Goal: Information Seeking & Learning: Learn about a topic

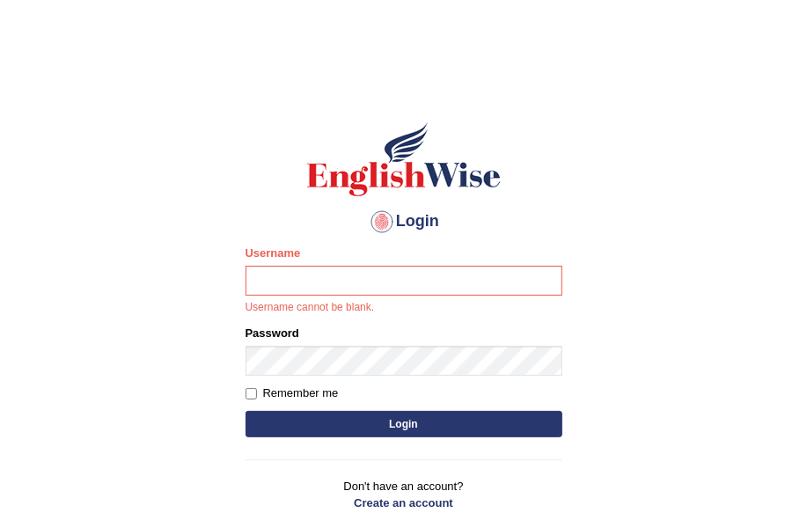
type input "Jasmeetkaur15"
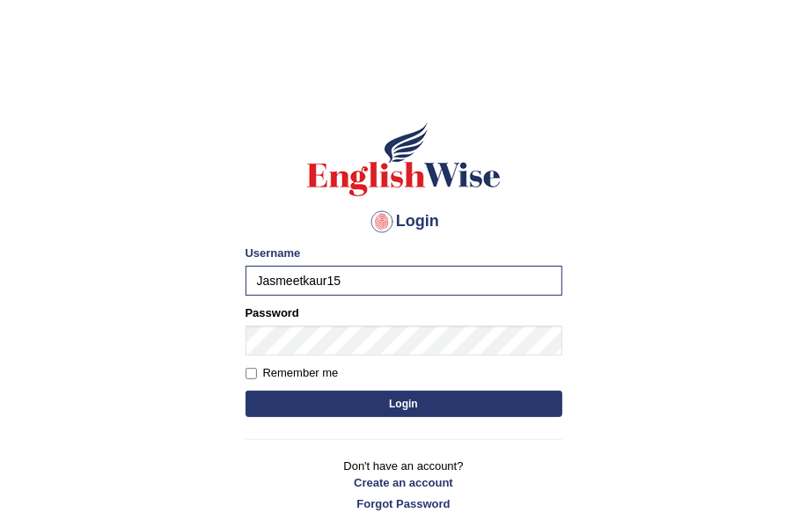
click at [277, 361] on form "Please fix the following errors: Username Jasmeetkaur15 Password Remember me Lo…" at bounding box center [404, 333] width 317 height 177
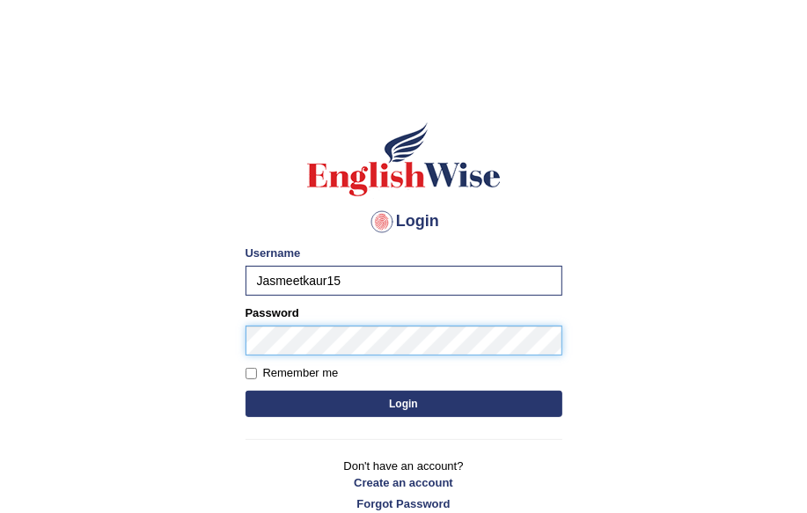
click at [246, 391] on button "Login" at bounding box center [404, 404] width 317 height 26
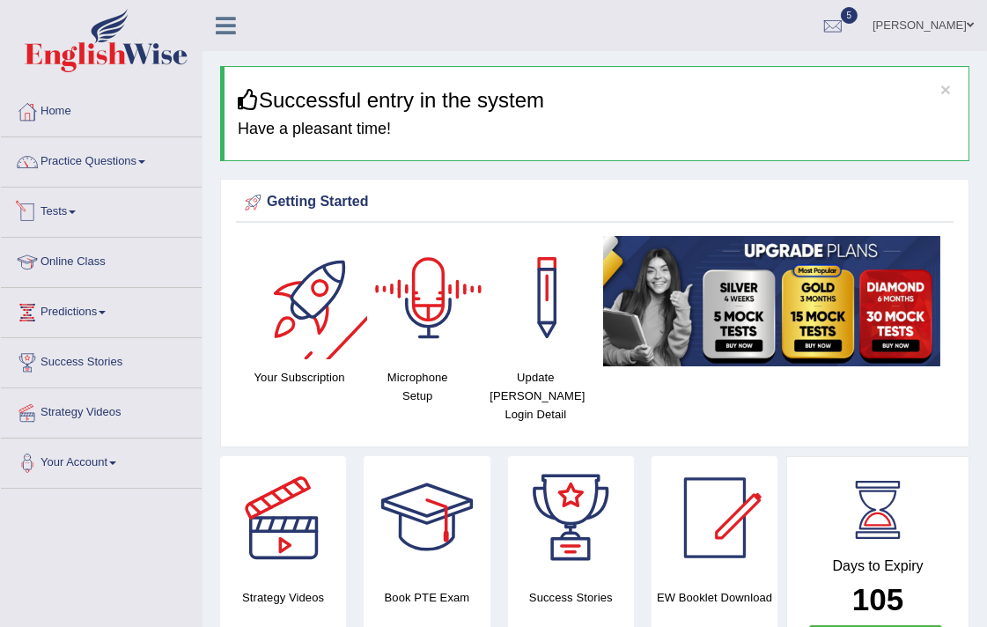
click at [70, 181] on li "Practice Questions Speaking Practice Read Aloud Repeat Sentence Describe Image …" at bounding box center [101, 162] width 201 height 50
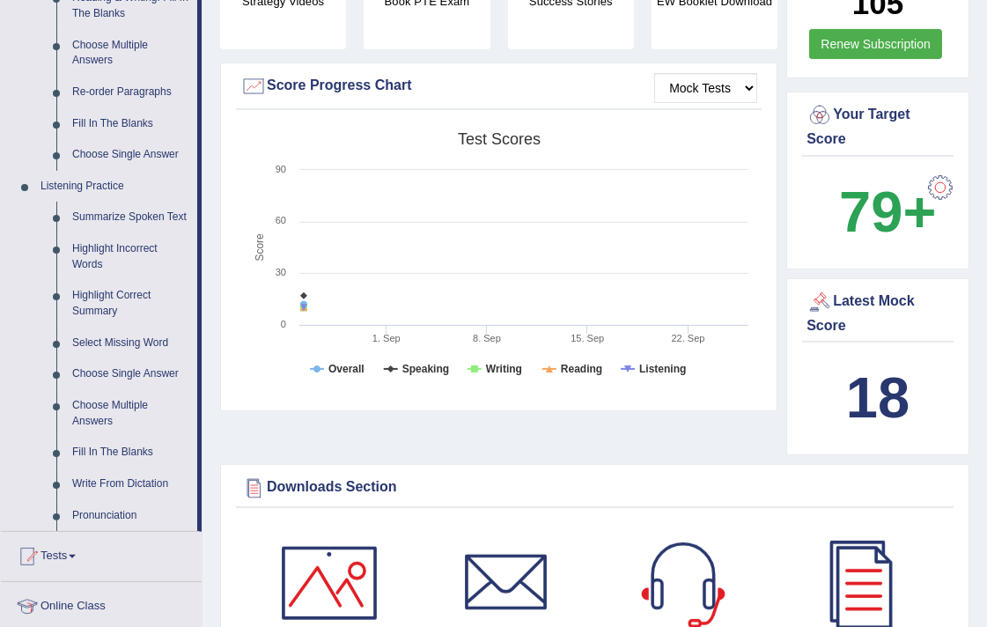
scroll to position [684, 0]
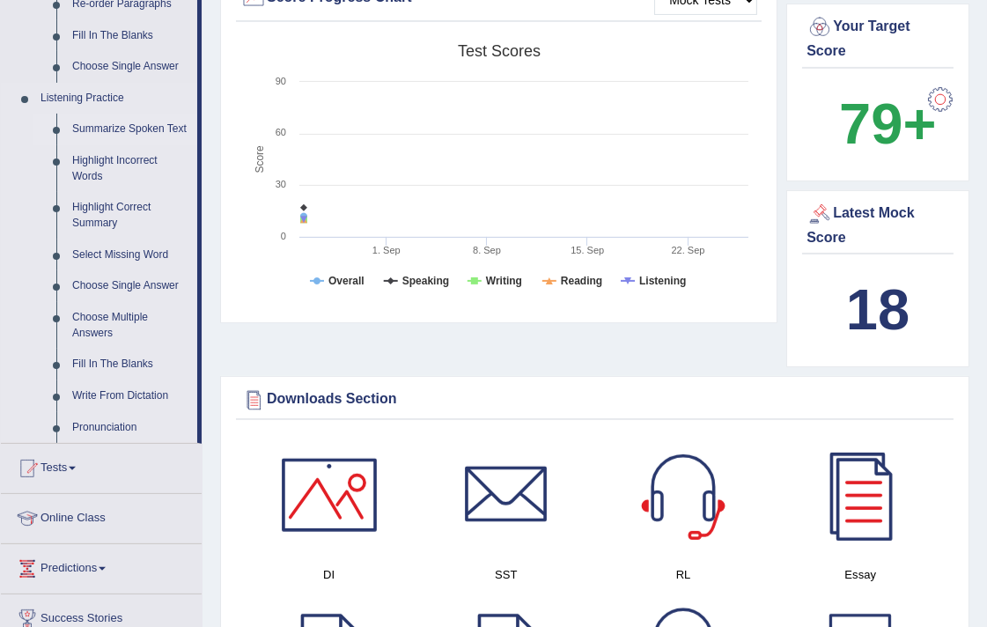
click at [113, 125] on link "Summarize Spoken Text" at bounding box center [130, 130] width 133 height 32
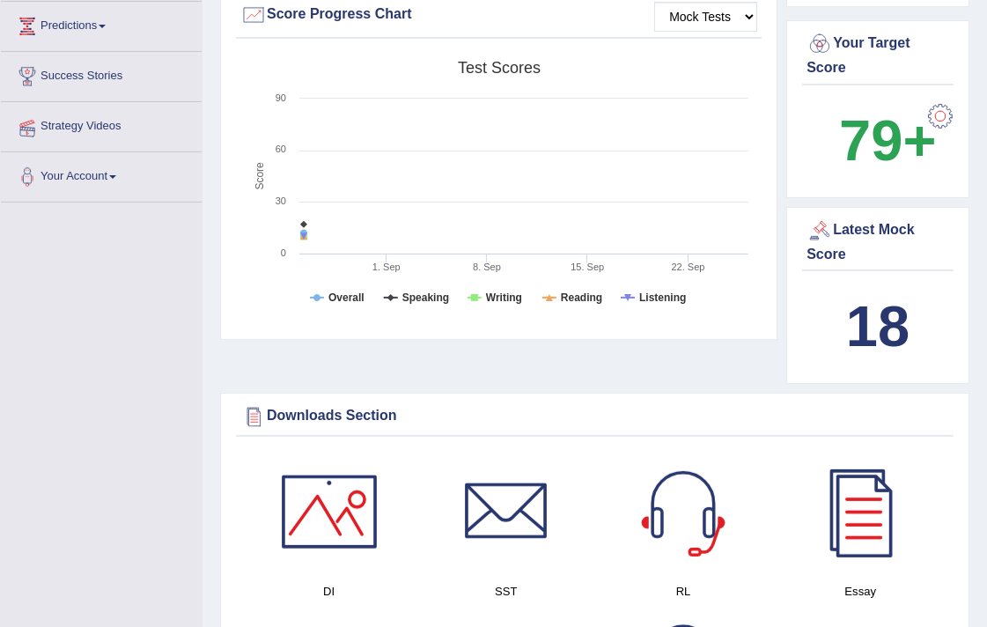
scroll to position [1193, 0]
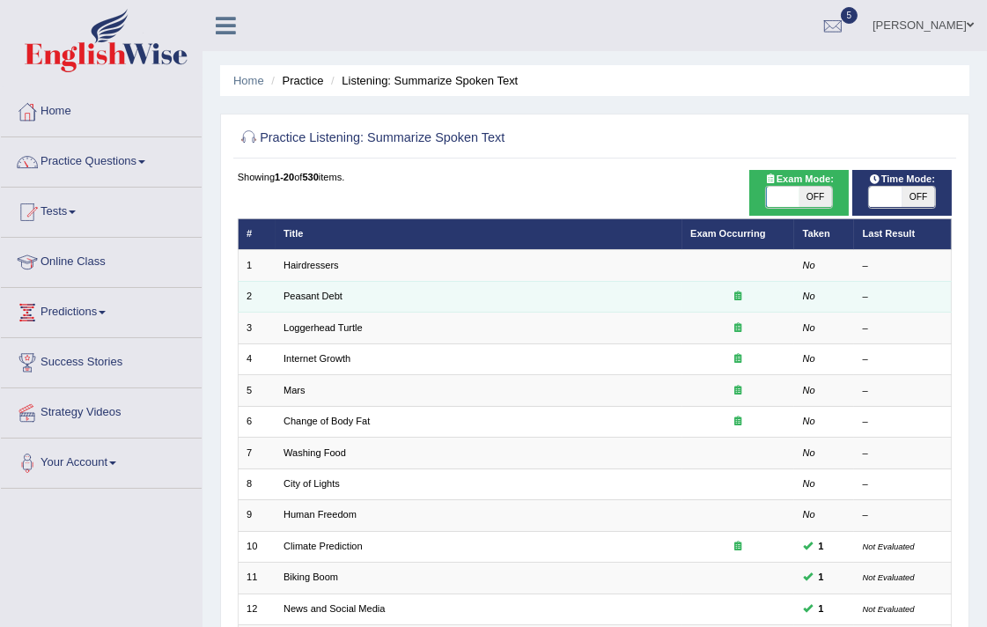
click at [303, 305] on td "Peasant Debt" at bounding box center [479, 296] width 407 height 31
click at [305, 299] on link "Peasant Debt" at bounding box center [312, 295] width 59 height 11
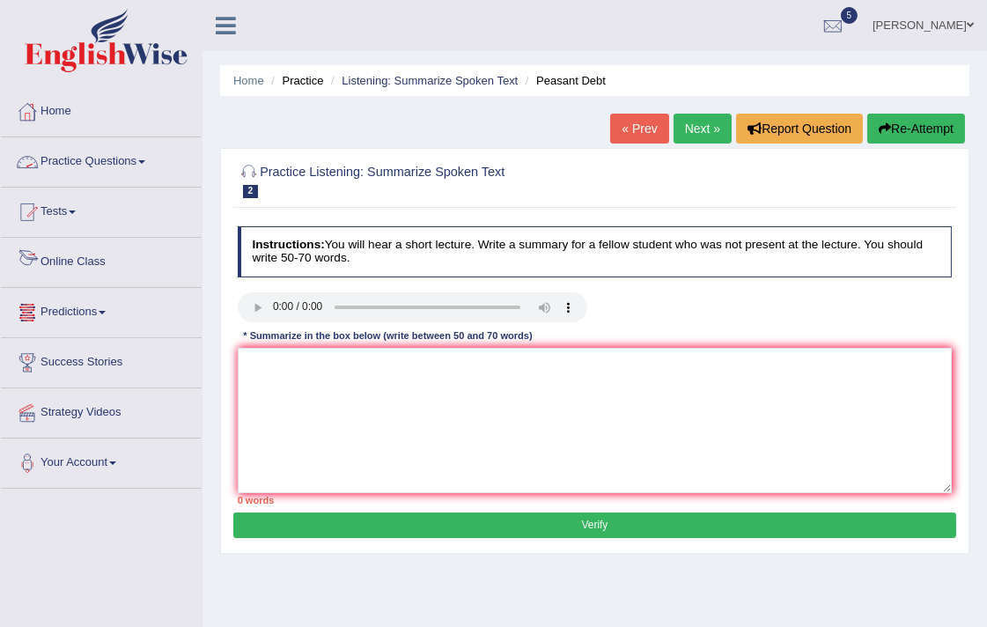
click at [85, 151] on link "Practice Questions" at bounding box center [101, 159] width 201 height 44
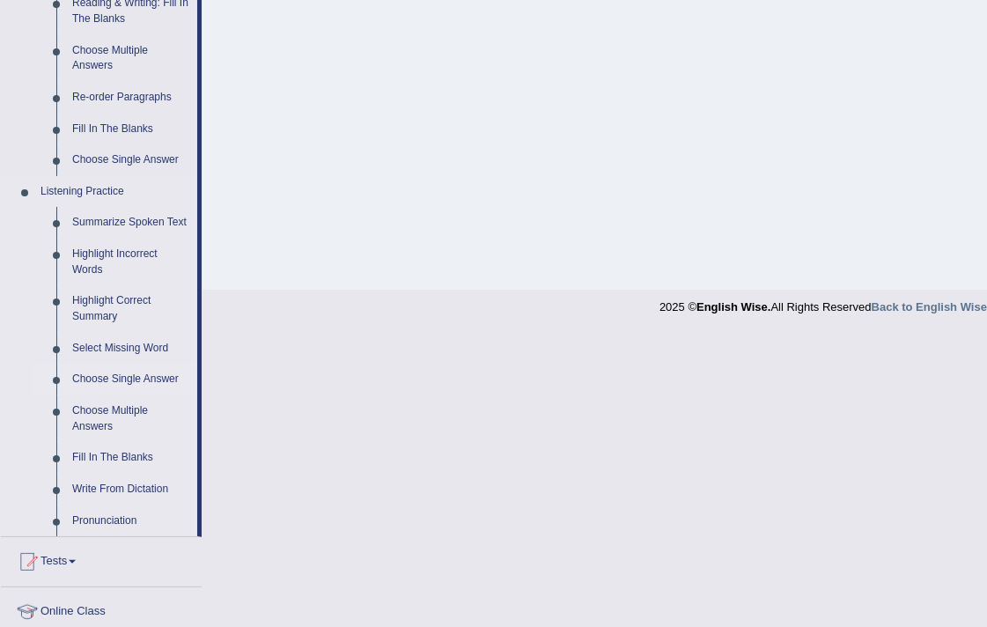
scroll to position [586, 0]
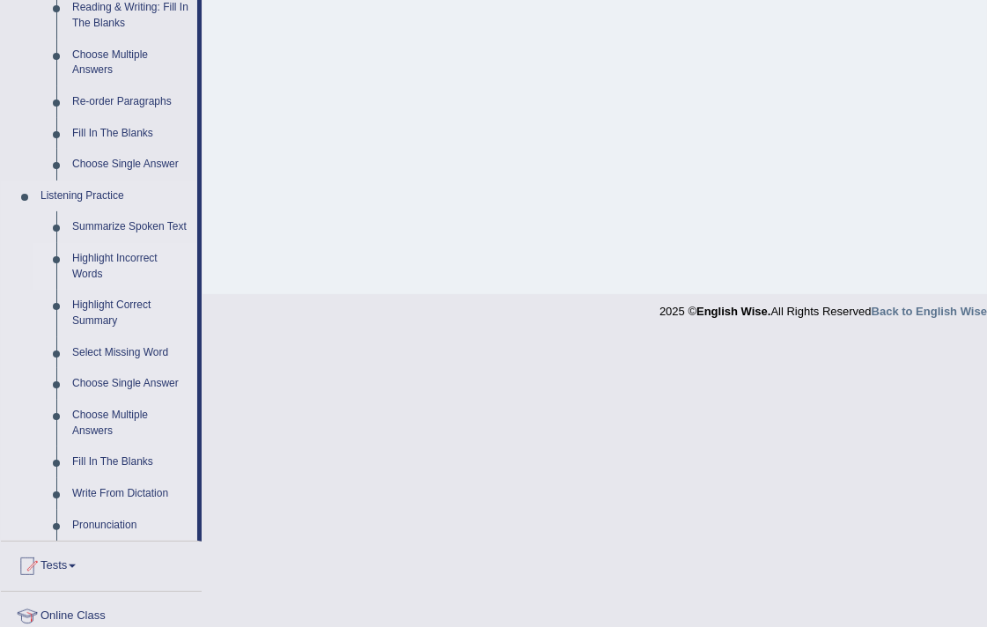
click at [94, 260] on link "Highlight Incorrect Words" at bounding box center [130, 266] width 133 height 47
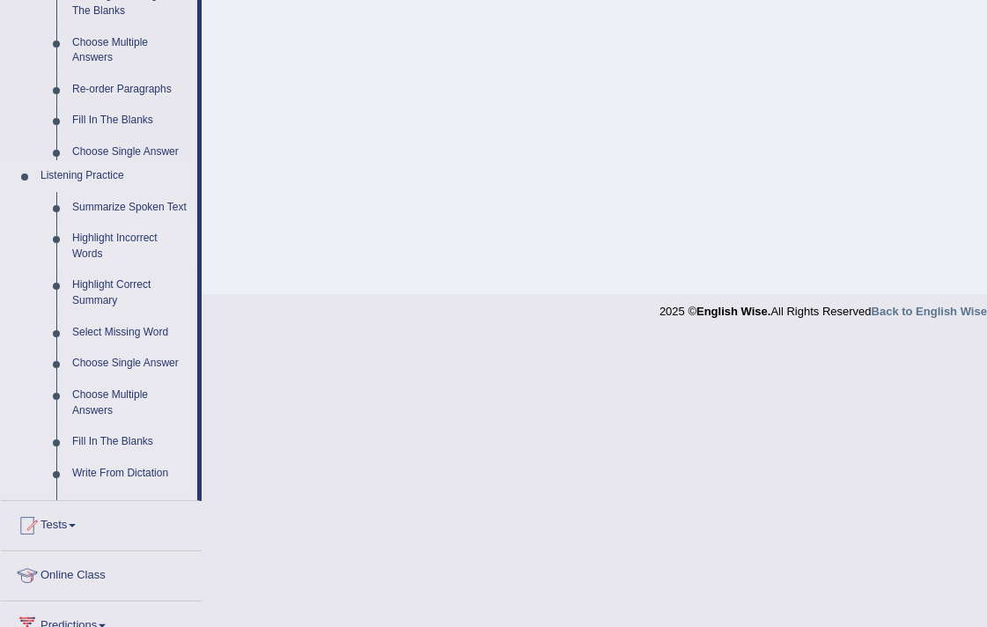
scroll to position [297, 0]
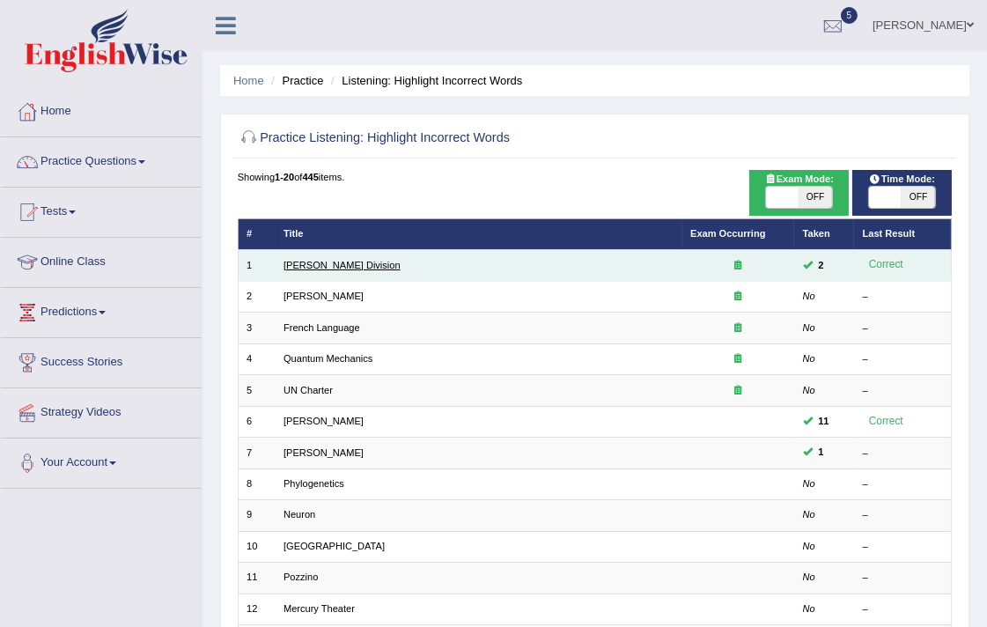
click at [315, 267] on link "[PERSON_NAME] Division" at bounding box center [341, 265] width 117 height 11
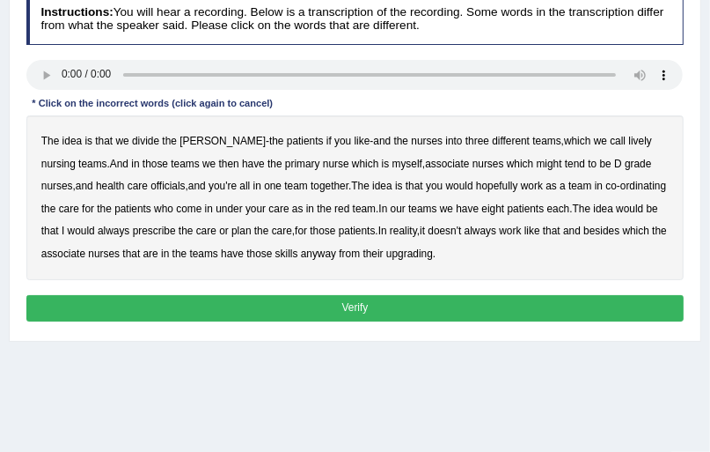
scroll to position [309, 0]
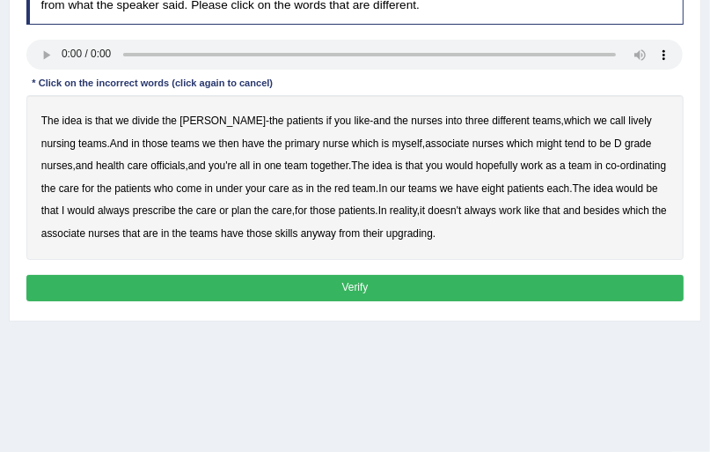
click at [313, 264] on div "Instructions: You will hear a recording. Below is a transcription of the record…" at bounding box center [354, 140] width 665 height 346
click at [629, 121] on b "lively" at bounding box center [640, 120] width 23 height 12
click at [565, 141] on b "tend" at bounding box center [575, 143] width 20 height 12
click at [537, 143] on b "might" at bounding box center [550, 143] width 26 height 12
click at [565, 141] on b "tend" at bounding box center [575, 143] width 20 height 12
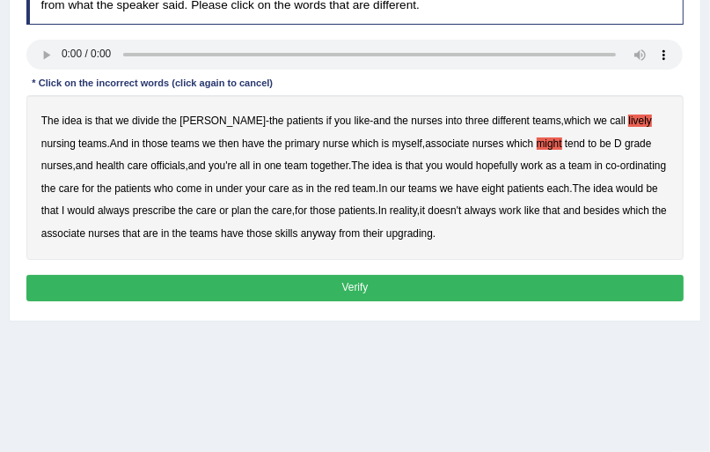
click at [151, 165] on b "officials" at bounding box center [168, 165] width 34 height 12
click at [70, 208] on b "would" at bounding box center [81, 210] width 27 height 12
click at [98, 208] on b "always" at bounding box center [114, 210] width 32 height 12
click at [68, 208] on b "would" at bounding box center [81, 210] width 27 height 12
drag, startPoint x: 401, startPoint y: 230, endPoint x: 403, endPoint y: 246, distance: 15.9
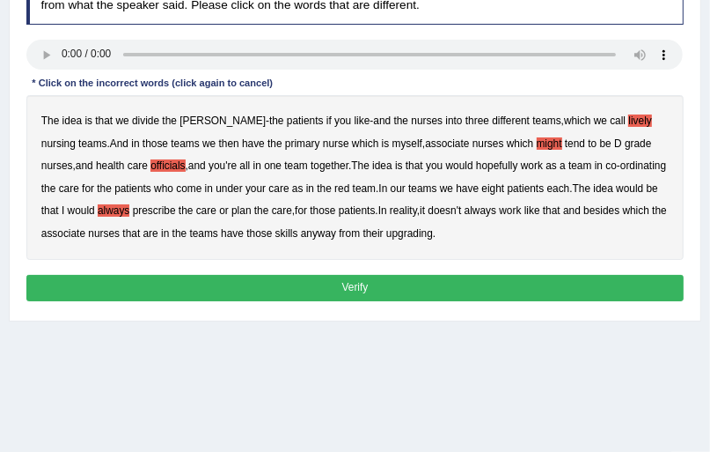
click at [402, 230] on b "upgrading" at bounding box center [409, 233] width 47 height 12
click at [379, 287] on button "Verify" at bounding box center [355, 288] width 658 height 26
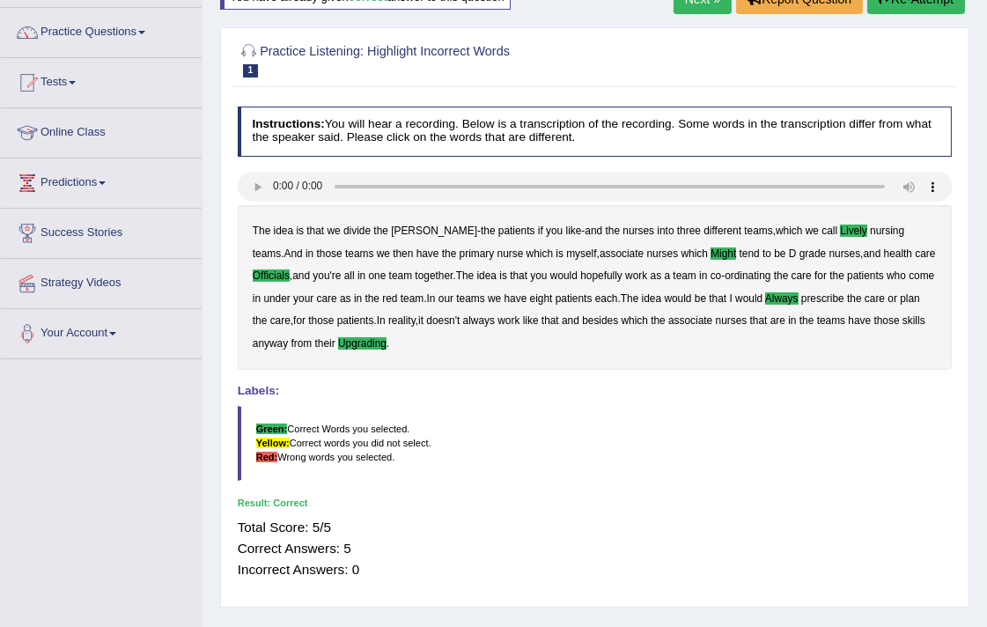
scroll to position [0, 0]
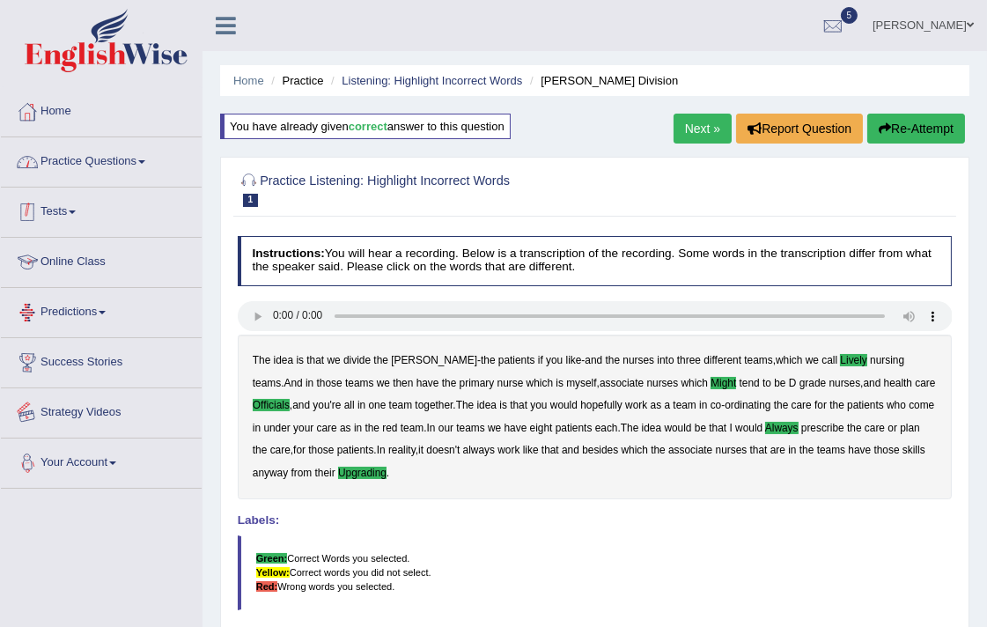
click at [73, 161] on link "Practice Questions" at bounding box center [101, 159] width 201 height 44
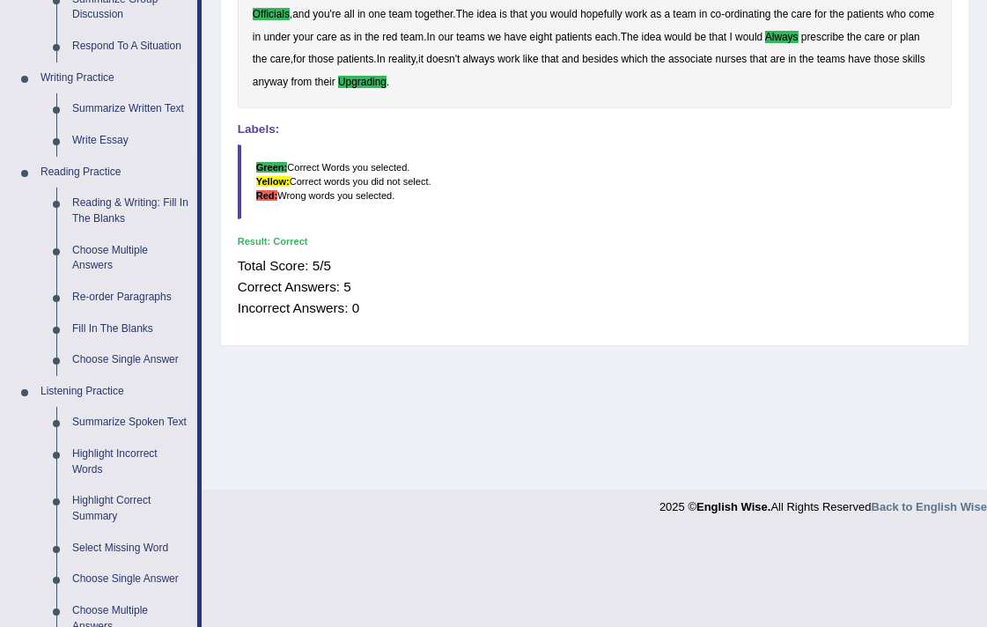
scroll to position [489, 0]
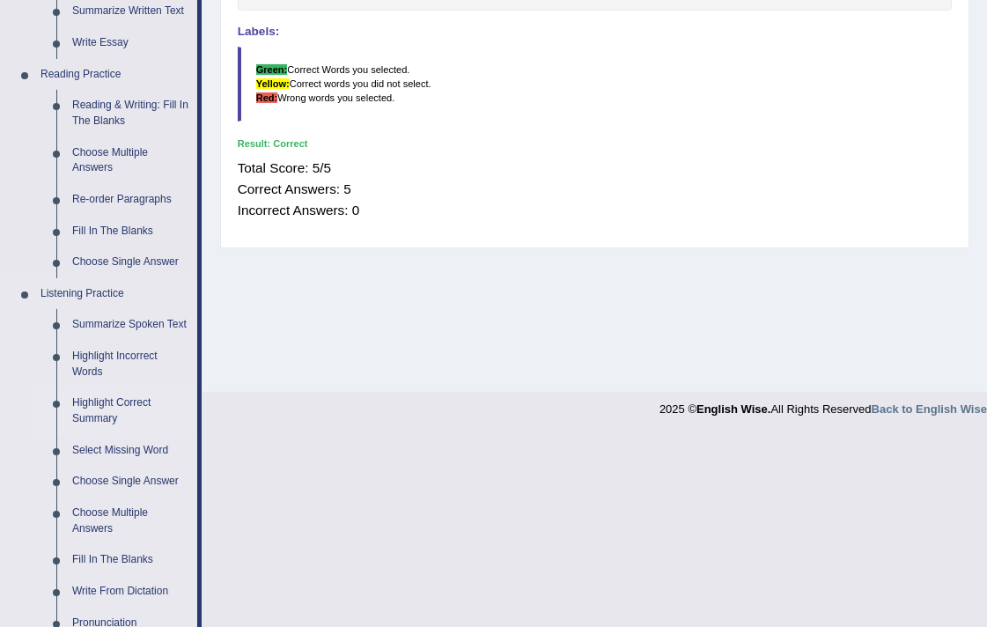
click at [93, 414] on link "Highlight Correct Summary" at bounding box center [130, 410] width 133 height 47
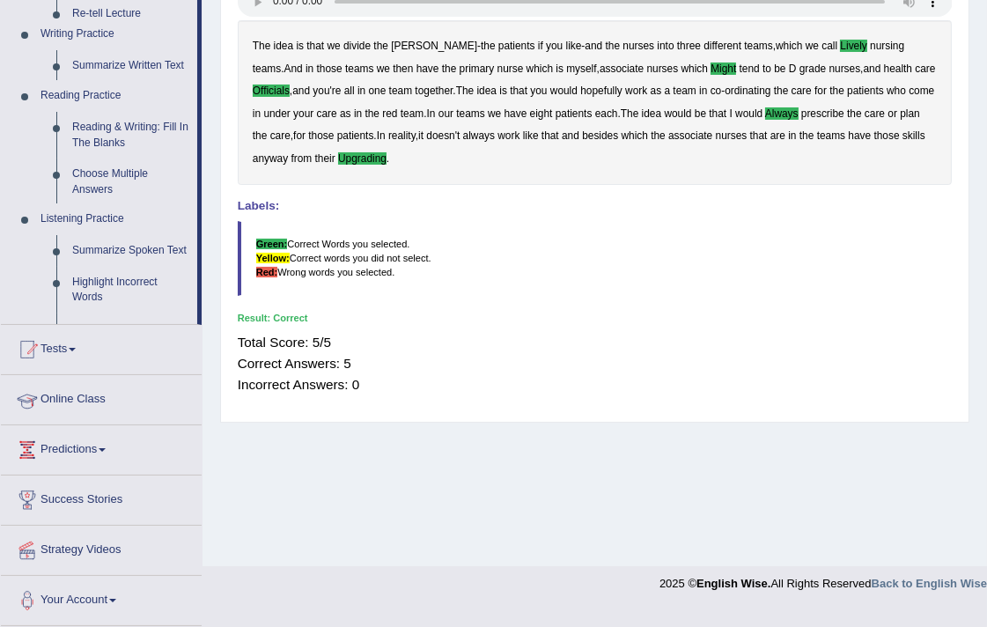
scroll to position [297, 0]
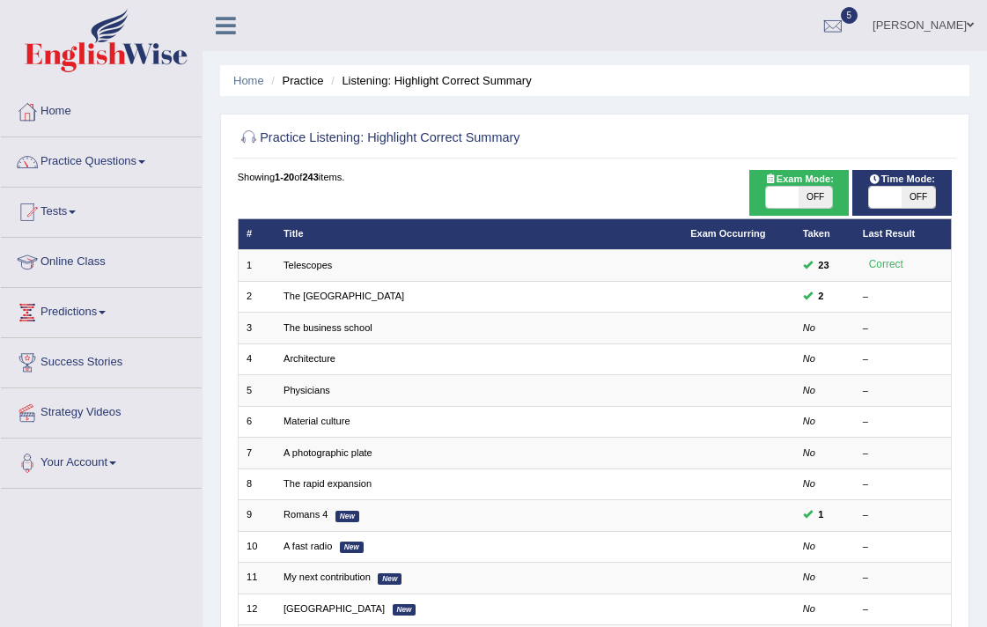
click at [317, 274] on td "Telescopes" at bounding box center [479, 265] width 407 height 31
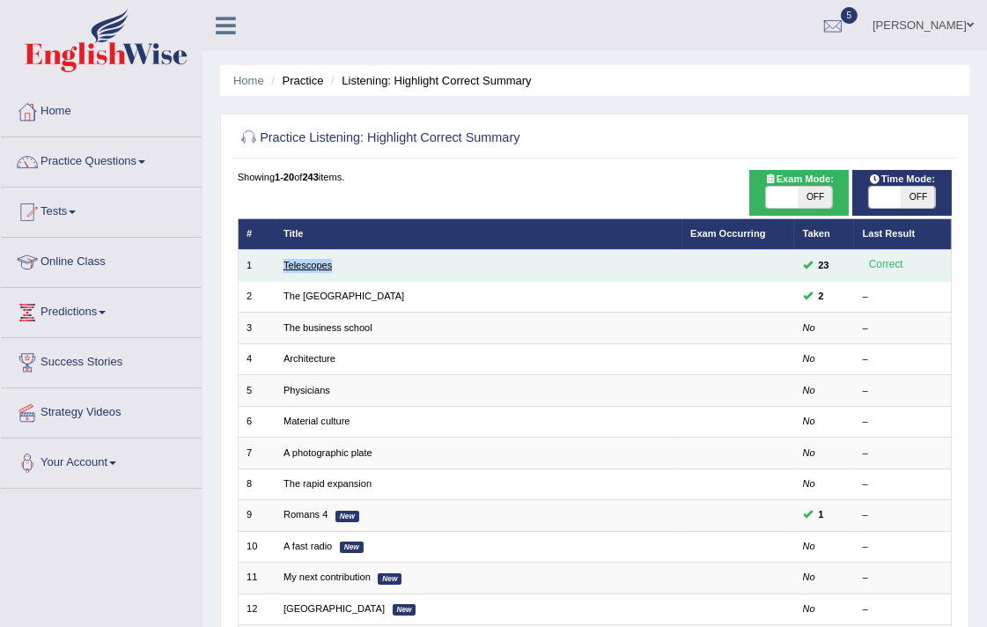
click at [322, 264] on link "Telescopes" at bounding box center [307, 265] width 48 height 11
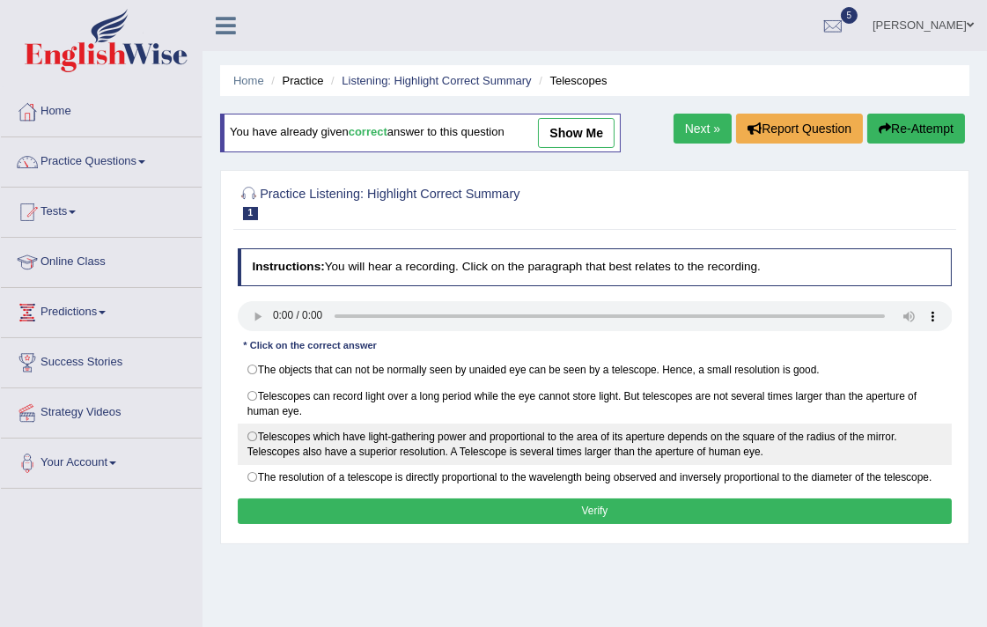
click at [383, 429] on label "Telescopes which have light-gathering power and proportional to the area of its…" at bounding box center [595, 443] width 715 height 41
radio input "true"
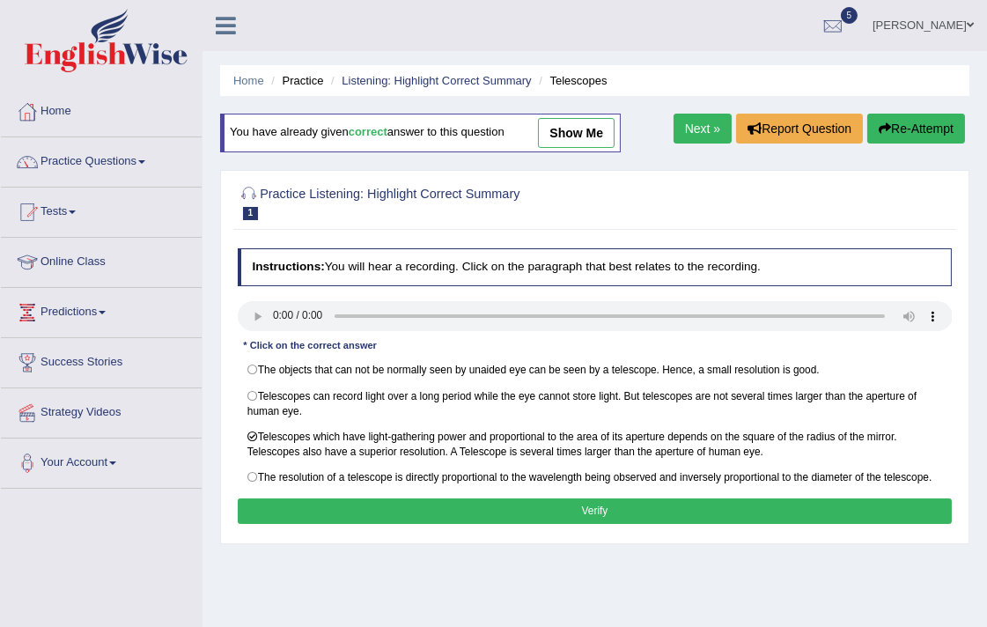
click at [511, 508] on button "Verify" at bounding box center [595, 511] width 715 height 26
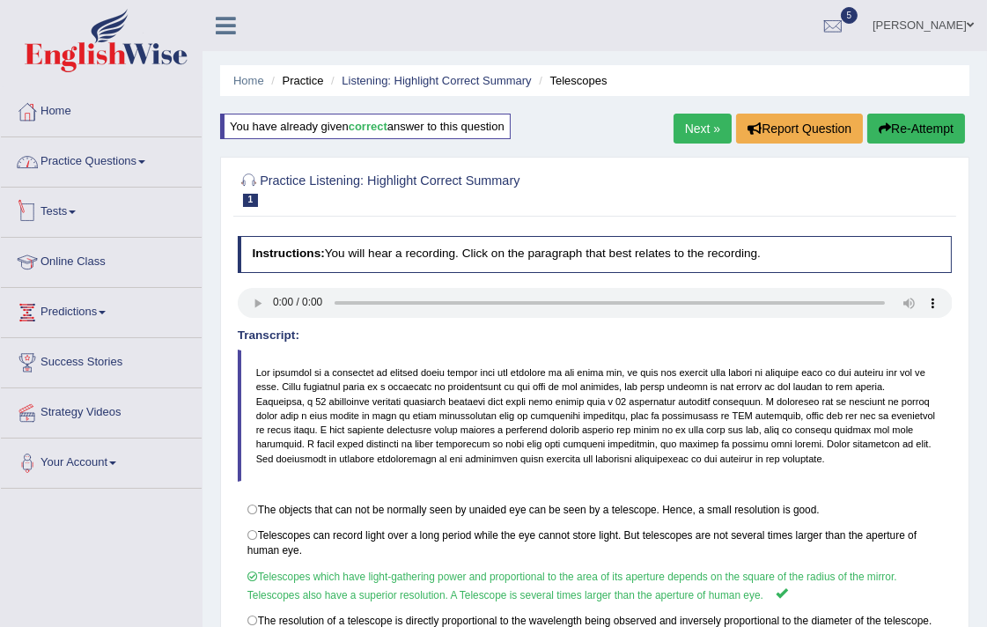
click at [153, 161] on link "Practice Questions" at bounding box center [101, 159] width 201 height 44
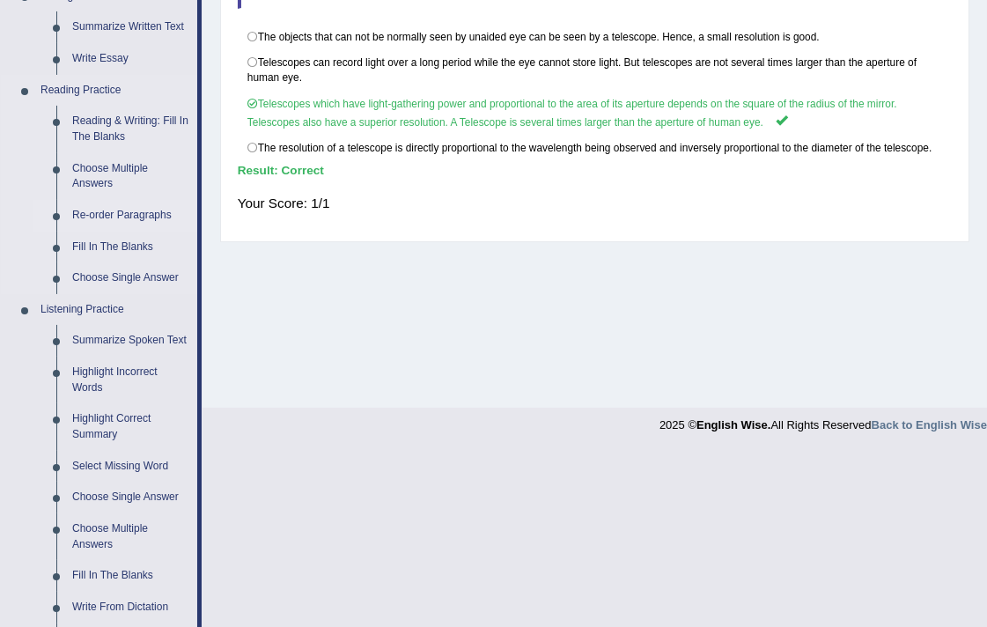
scroll to position [586, 0]
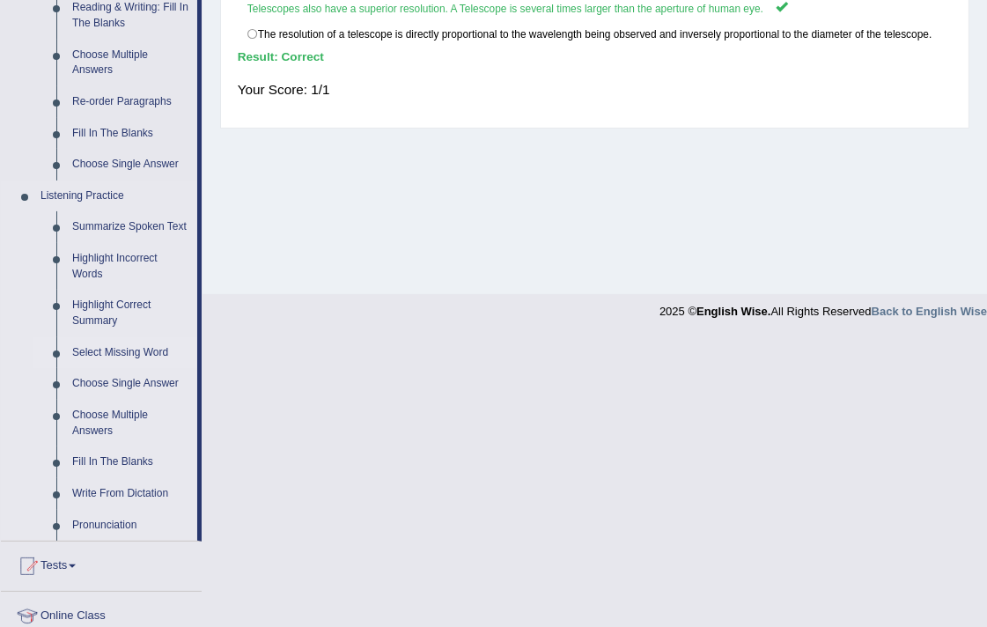
click at [130, 349] on link "Select Missing Word" at bounding box center [130, 353] width 133 height 32
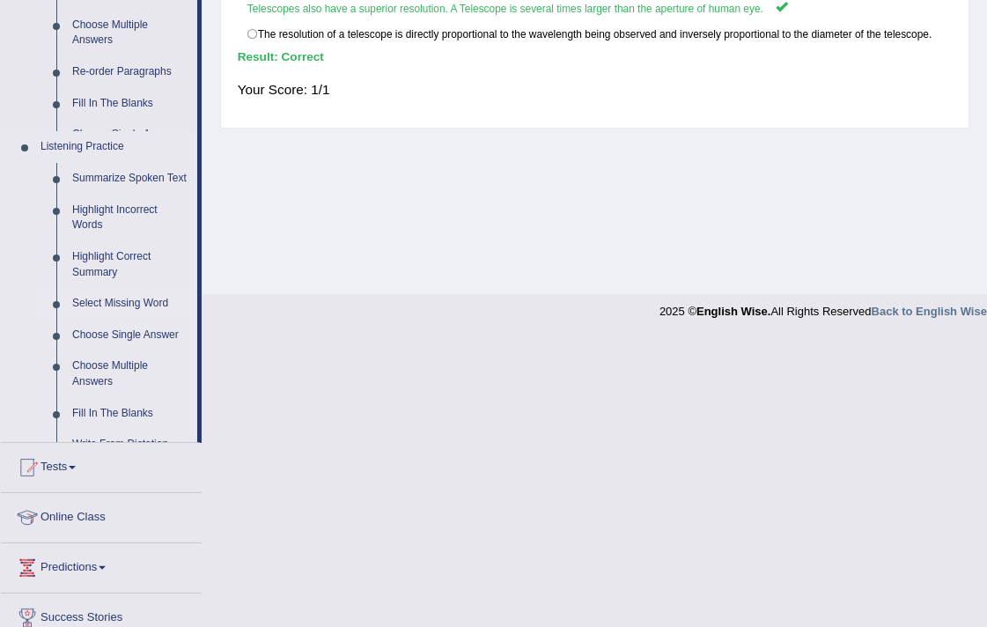
scroll to position [297, 0]
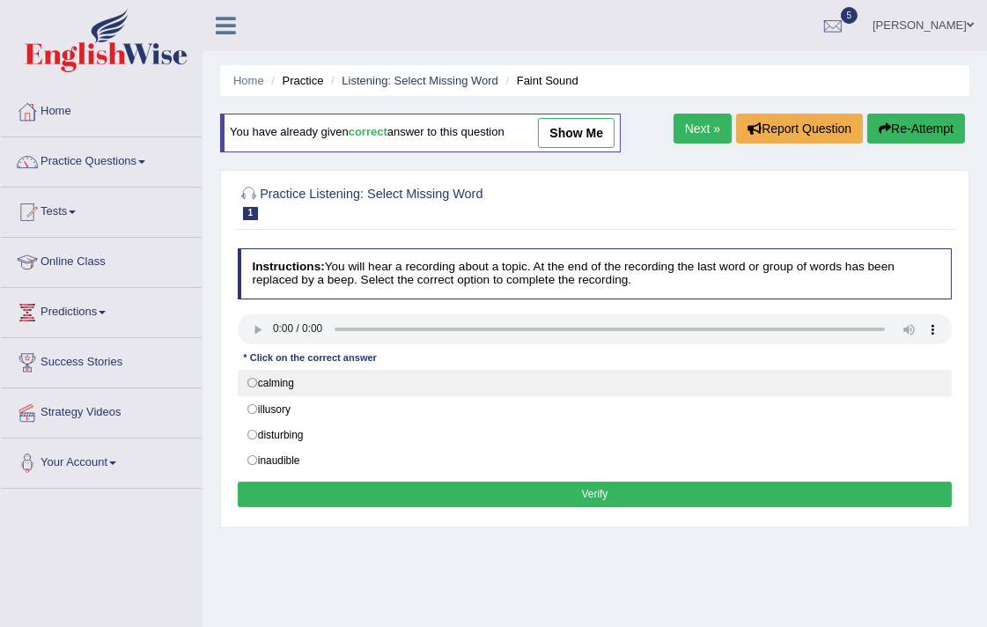
click at [284, 387] on label "calming" at bounding box center [595, 383] width 715 height 26
radio input "true"
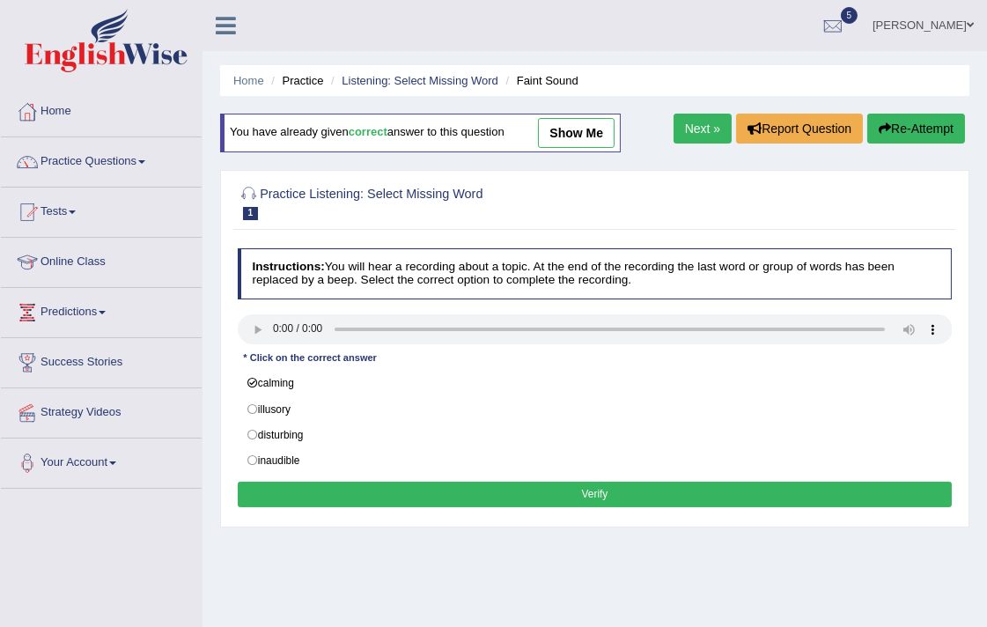
click at [679, 514] on div "Instructions: You will hear a recording about a topic. At the end of the record…" at bounding box center [594, 380] width 722 height 278
click at [679, 496] on button "Verify" at bounding box center [595, 495] width 715 height 26
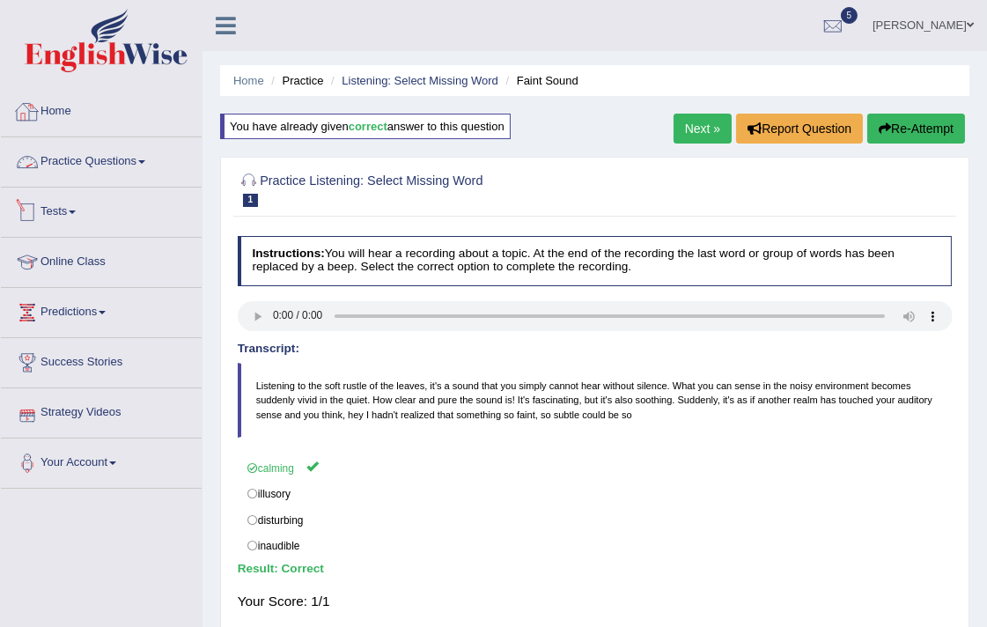
click at [86, 157] on link "Practice Questions" at bounding box center [101, 159] width 201 height 44
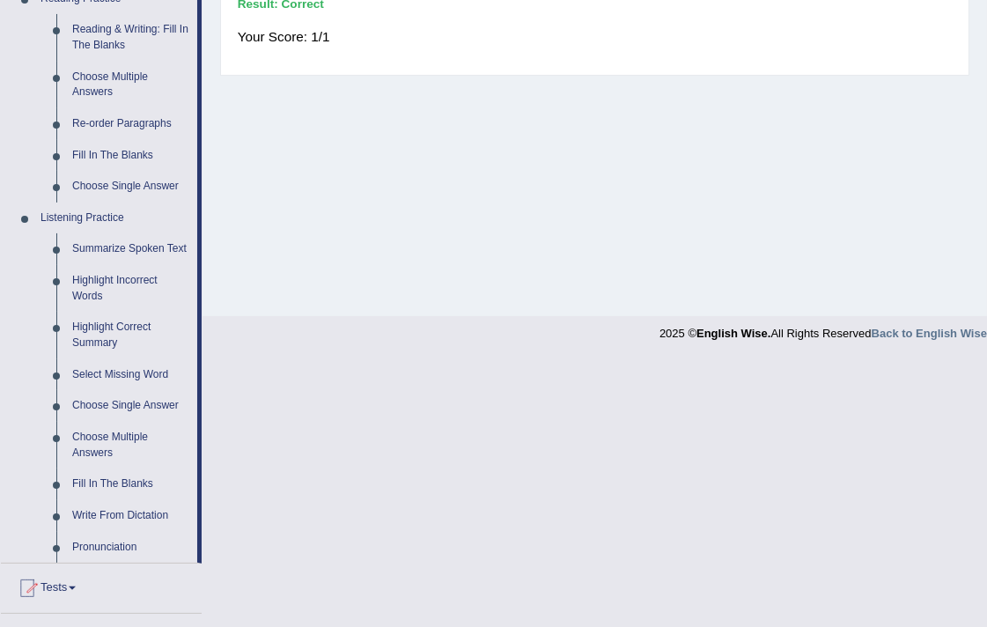
scroll to position [586, 0]
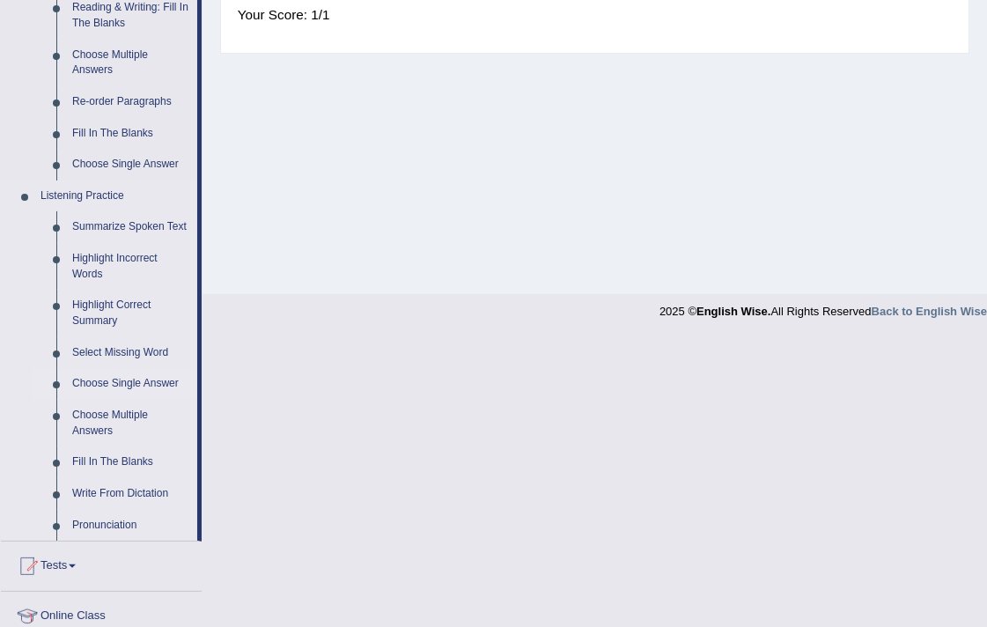
click at [109, 373] on link "Choose Single Answer" at bounding box center [130, 384] width 133 height 32
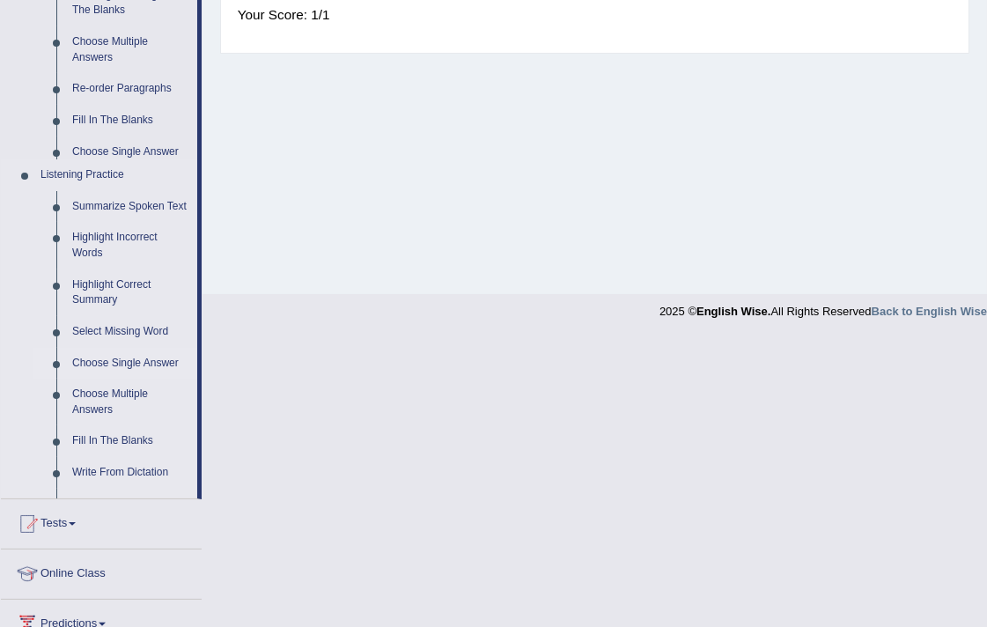
scroll to position [297, 0]
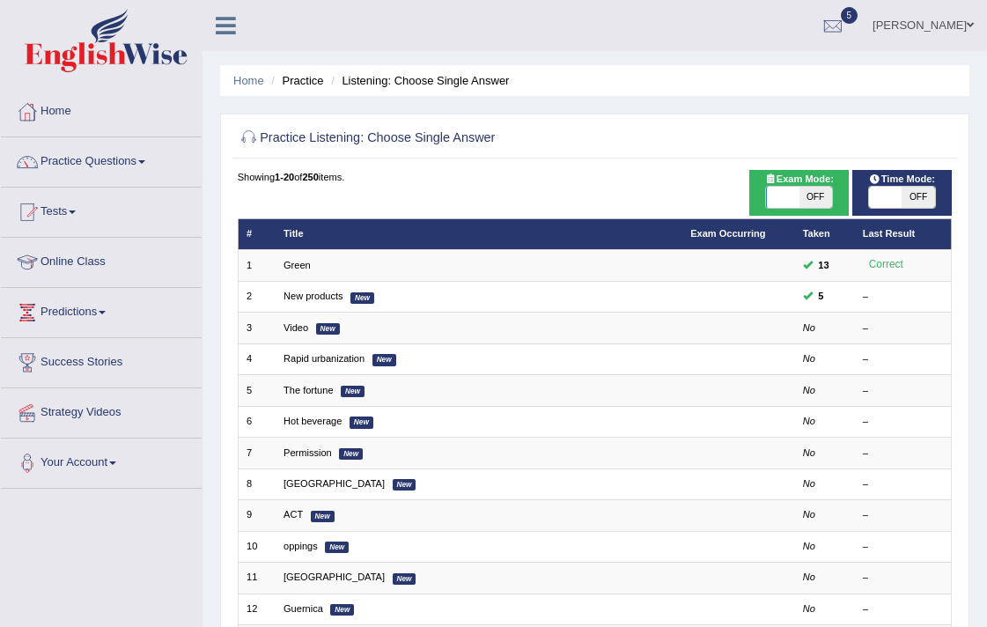
click at [286, 261] on link "Green" at bounding box center [296, 265] width 27 height 11
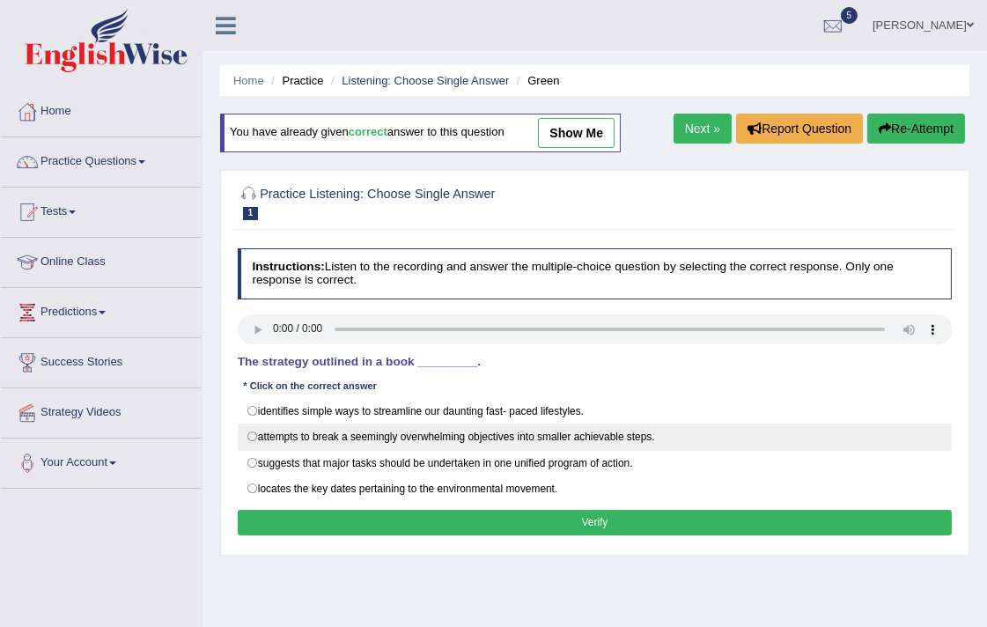
click at [323, 428] on label "attempts to break a seemingly overwhelming objectives into smaller achievable s…" at bounding box center [595, 436] width 715 height 26
radio input "true"
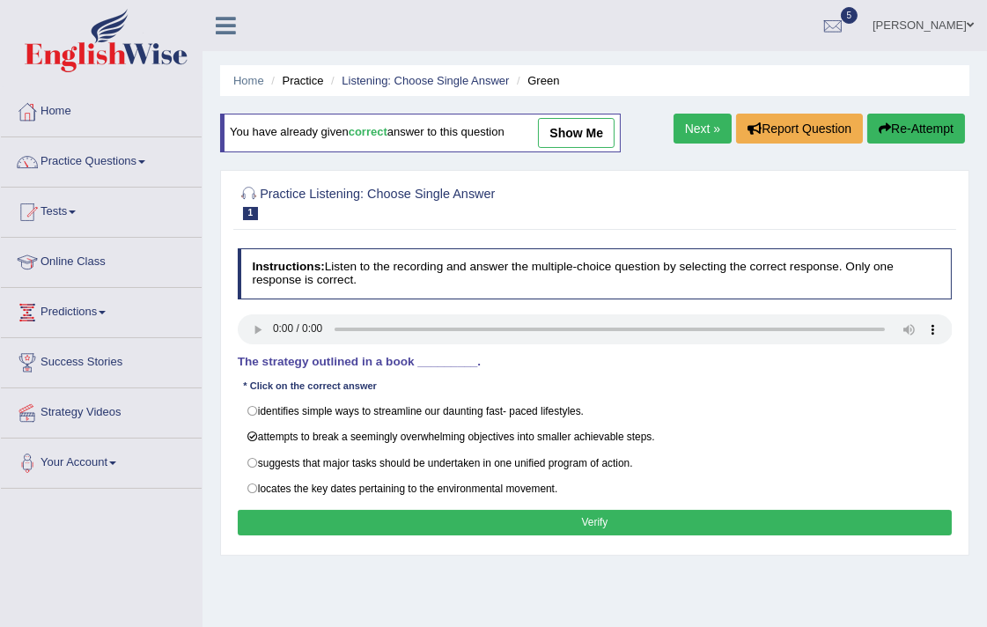
click at [631, 529] on button "Verify" at bounding box center [595, 523] width 715 height 26
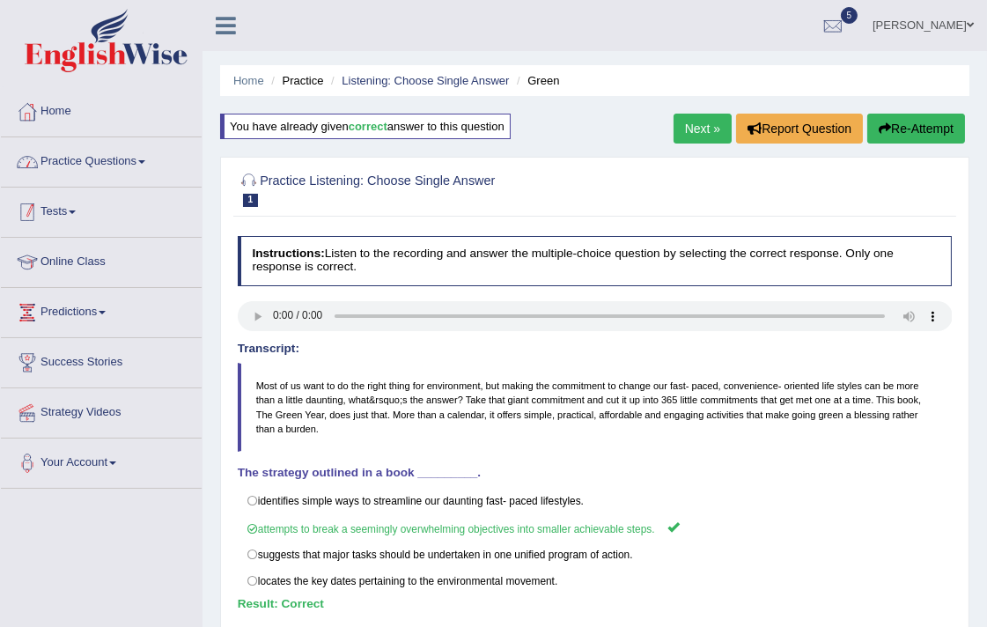
click at [70, 164] on link "Practice Questions" at bounding box center [101, 159] width 201 height 44
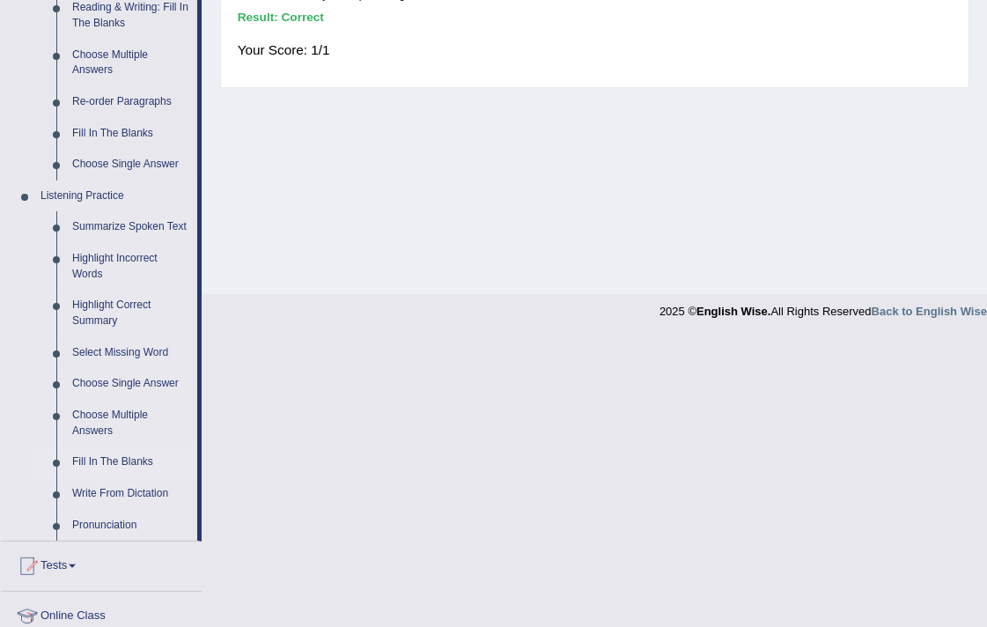
click at [116, 456] on link "Fill In The Blanks" at bounding box center [130, 462] width 133 height 32
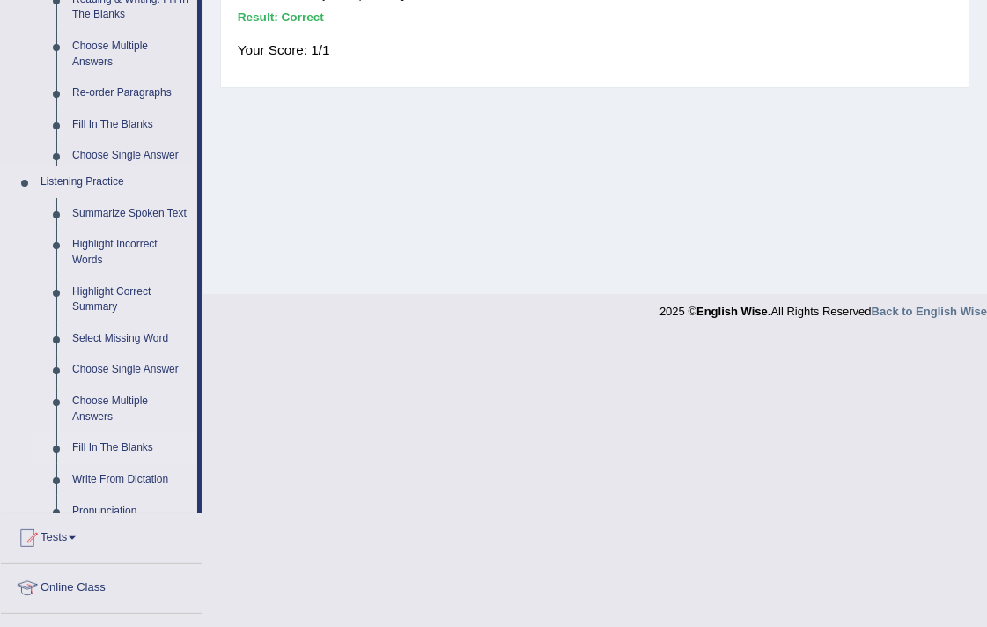
scroll to position [297, 0]
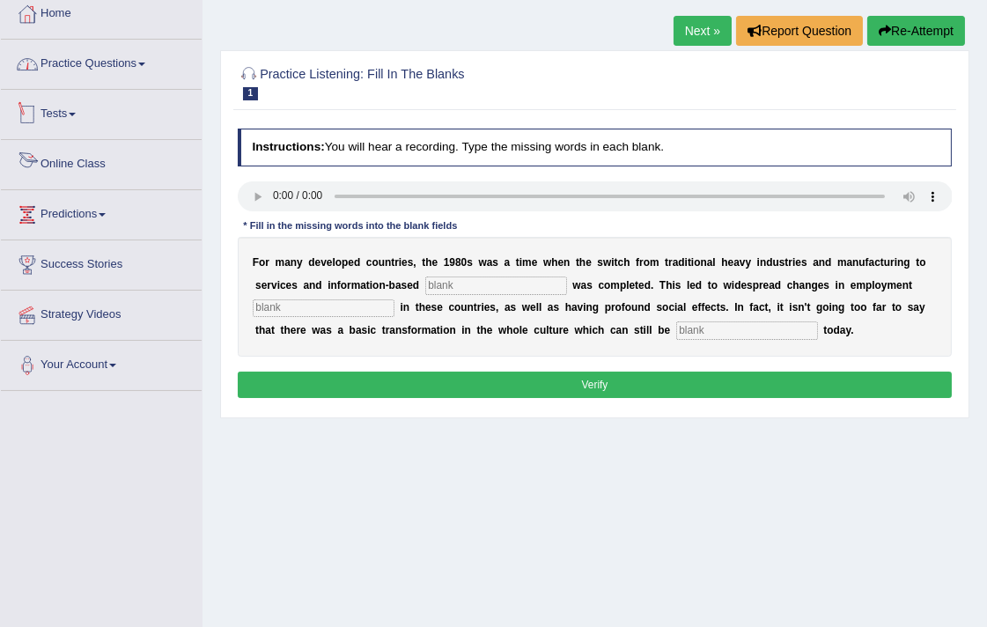
click at [123, 60] on link "Practice Questions" at bounding box center [101, 62] width 201 height 44
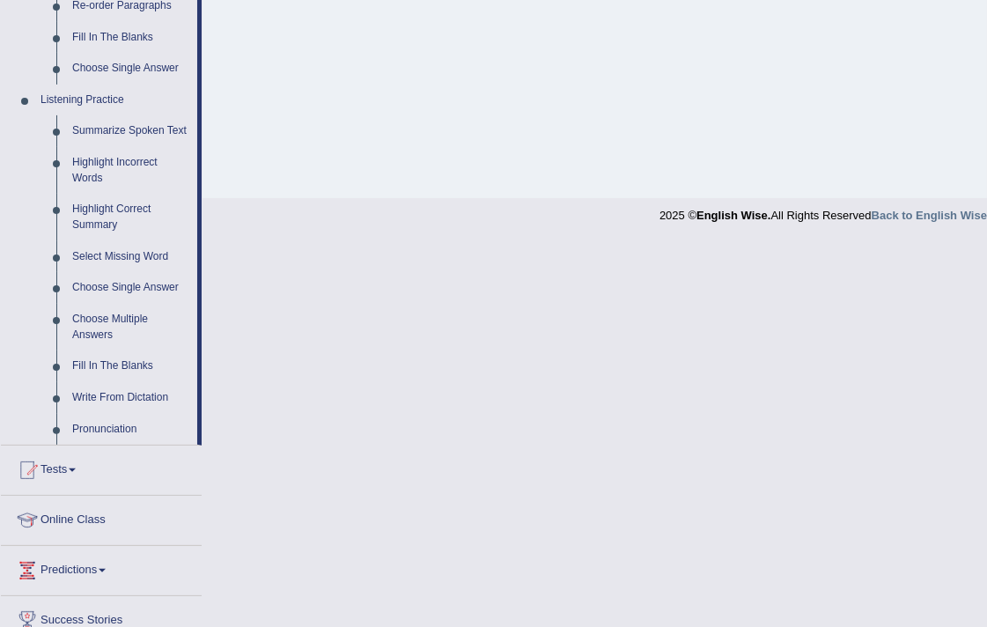
scroll to position [684, 0]
click at [99, 398] on link "Write From Dictation" at bounding box center [130, 396] width 133 height 32
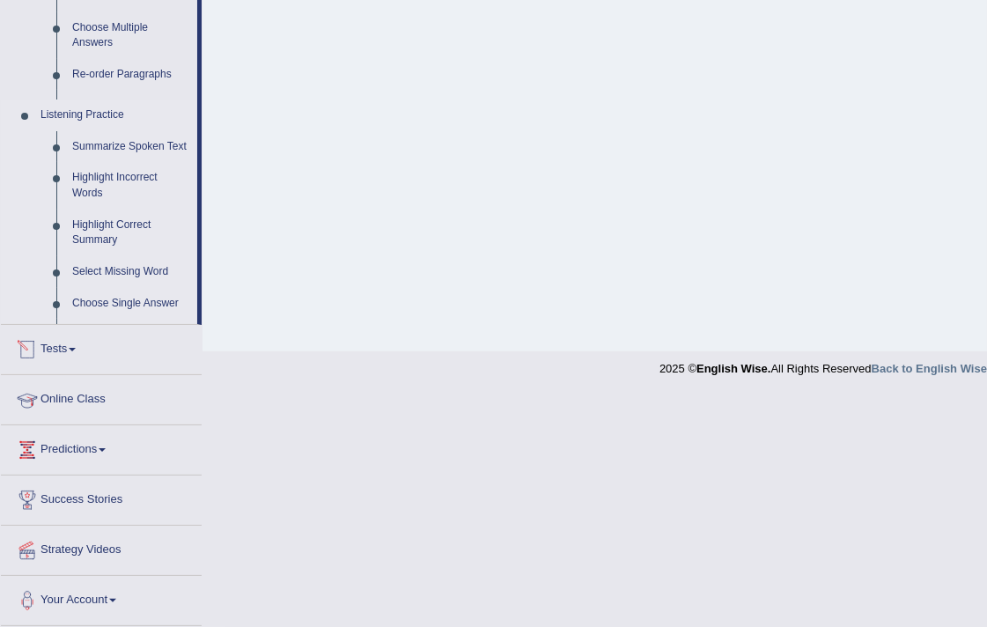
scroll to position [297, 0]
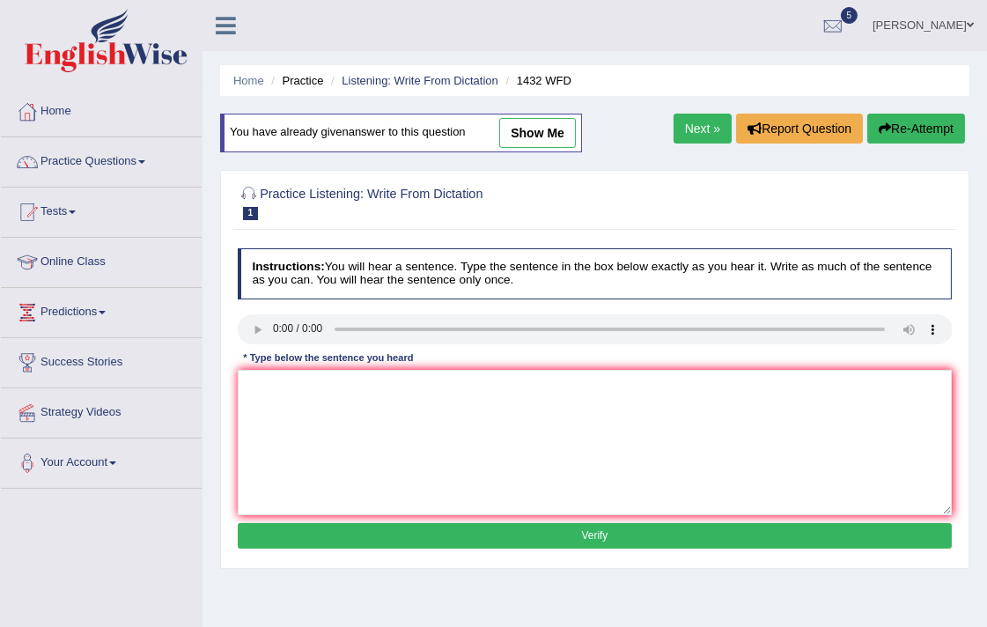
click at [706, 127] on link "Next »" at bounding box center [702, 129] width 58 height 30
